Goal: Navigation & Orientation: Find specific page/section

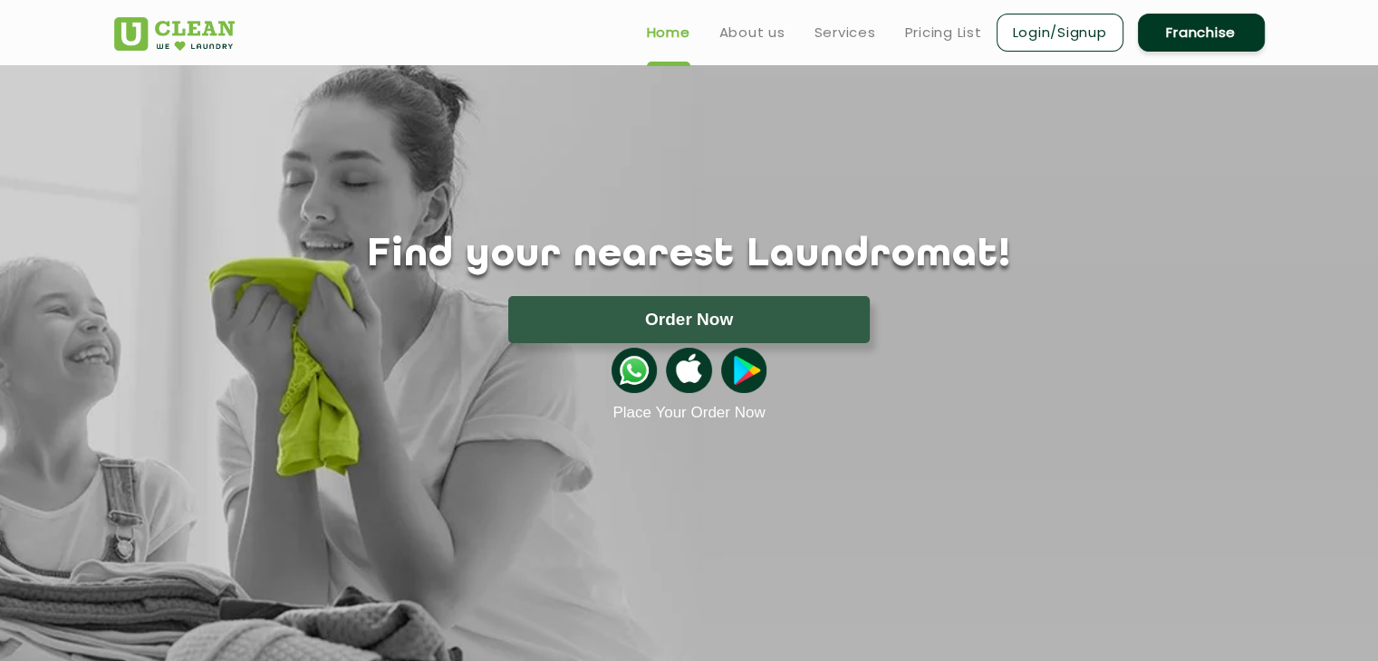
click at [1078, 34] on link "Login/Signup" at bounding box center [1060, 33] width 127 height 38
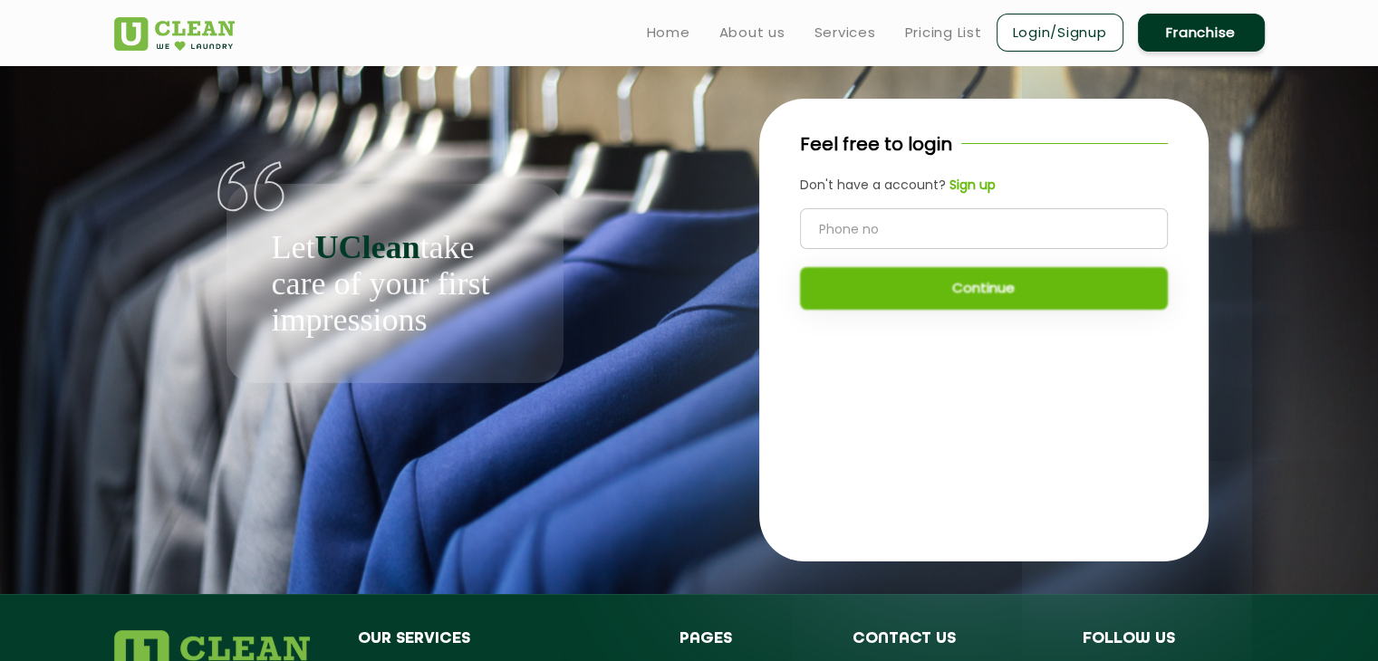
click at [155, 39] on img at bounding box center [174, 34] width 121 height 34
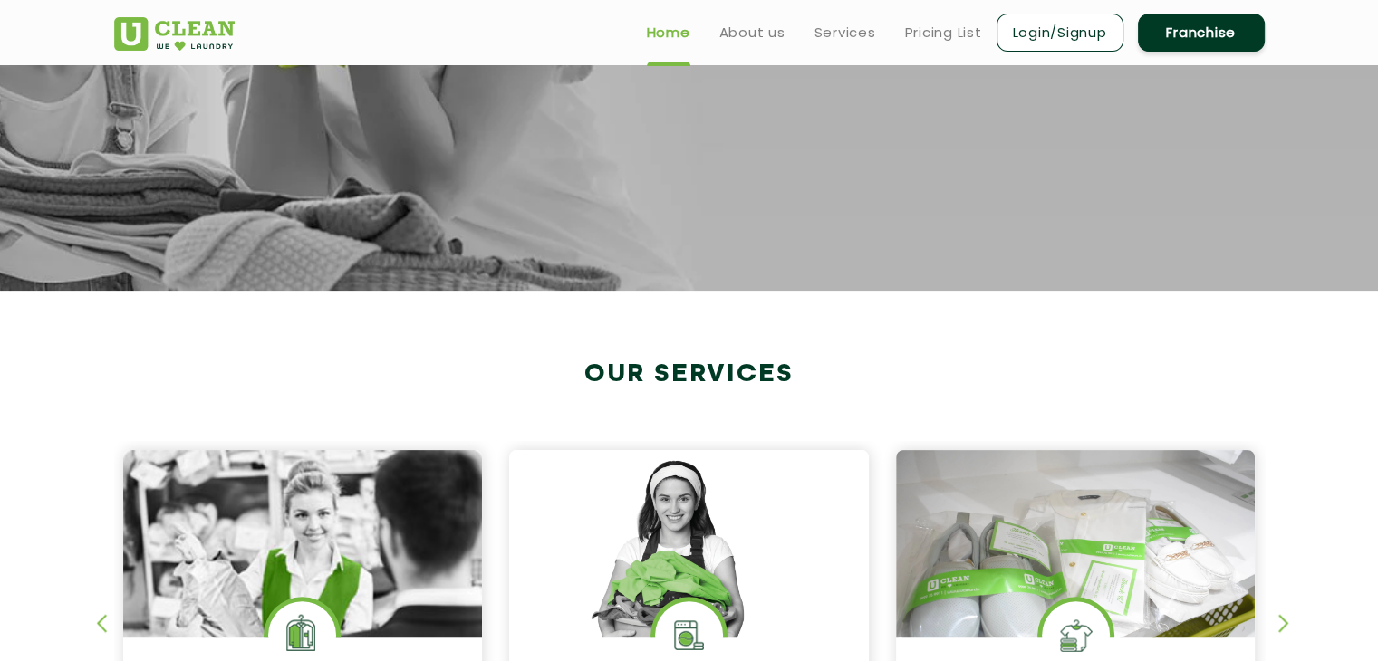
scroll to position [634, 0]
